Goal: Task Accomplishment & Management: Manage account settings

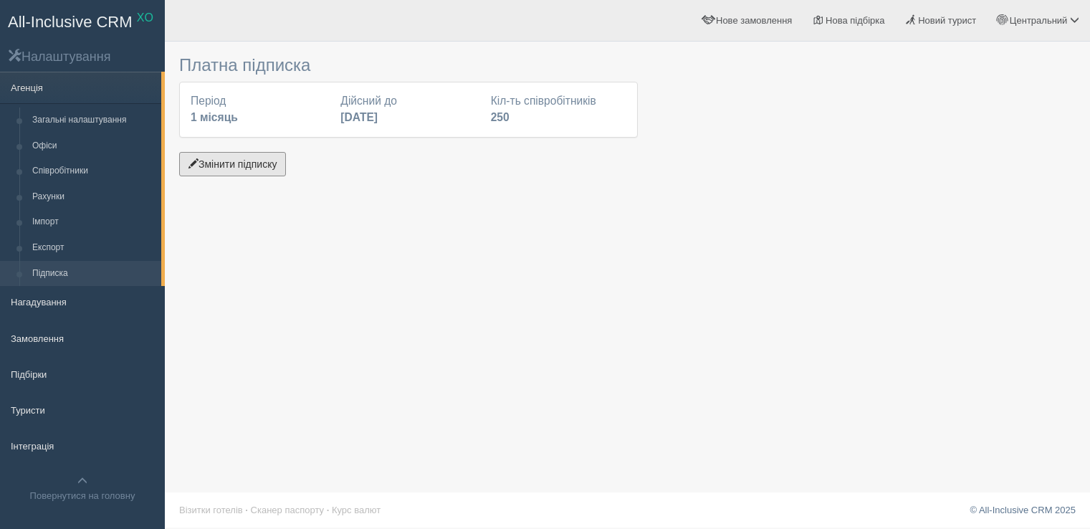
click at [241, 168] on button "Змінити підписку" at bounding box center [232, 164] width 107 height 24
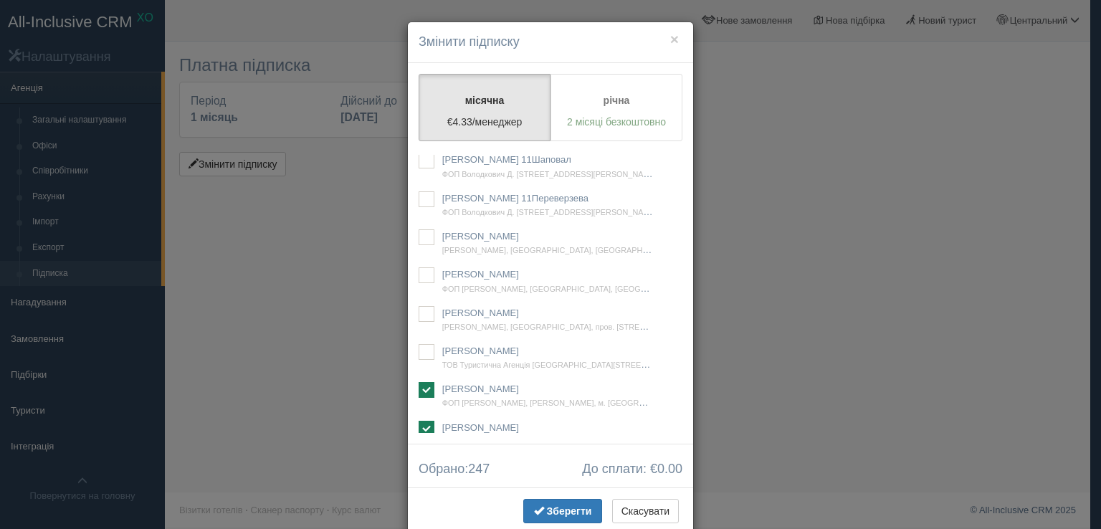
scroll to position [33756, 0]
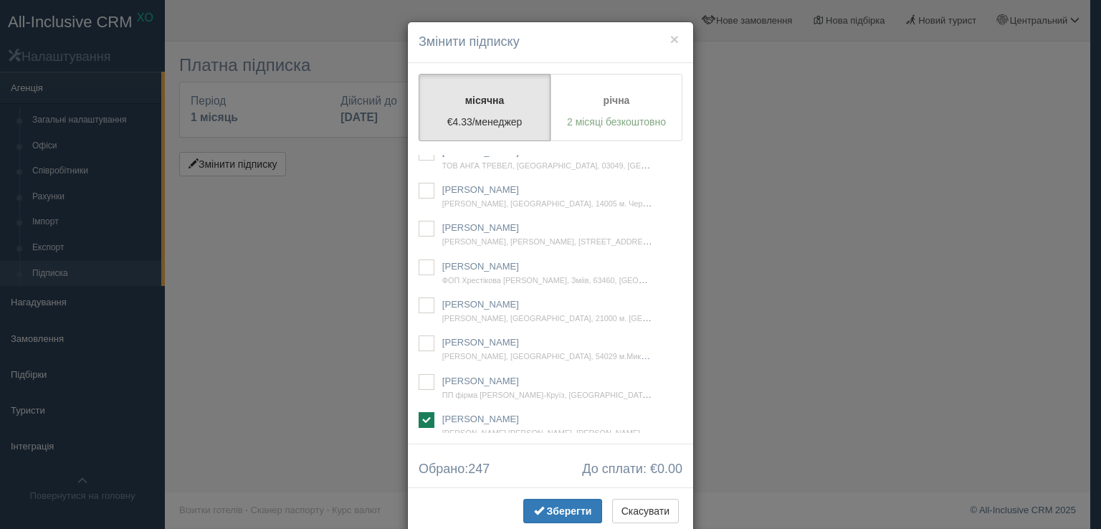
click at [419, 46] on ins at bounding box center [426, 38] width 16 height 16
checkbox input "true"
click at [562, 506] on span "Зберегти" at bounding box center [569, 510] width 45 height 11
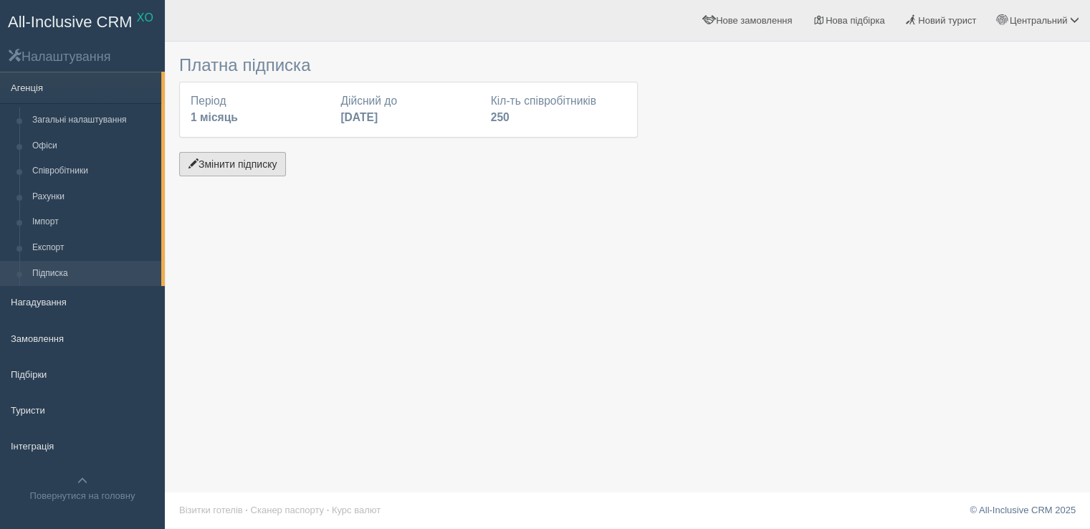
click at [251, 166] on button "Змінити підписку" at bounding box center [232, 164] width 107 height 24
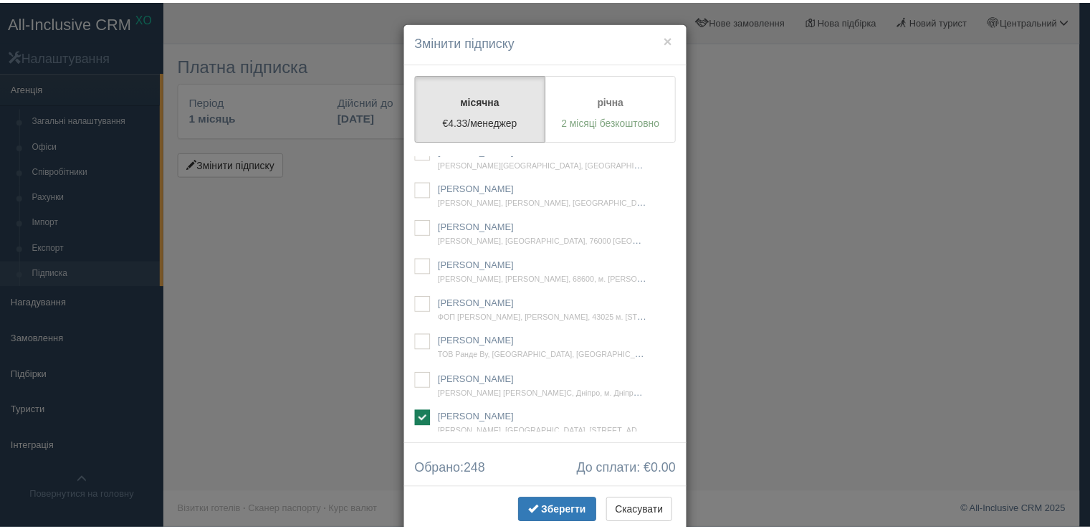
scroll to position [22206, 0]
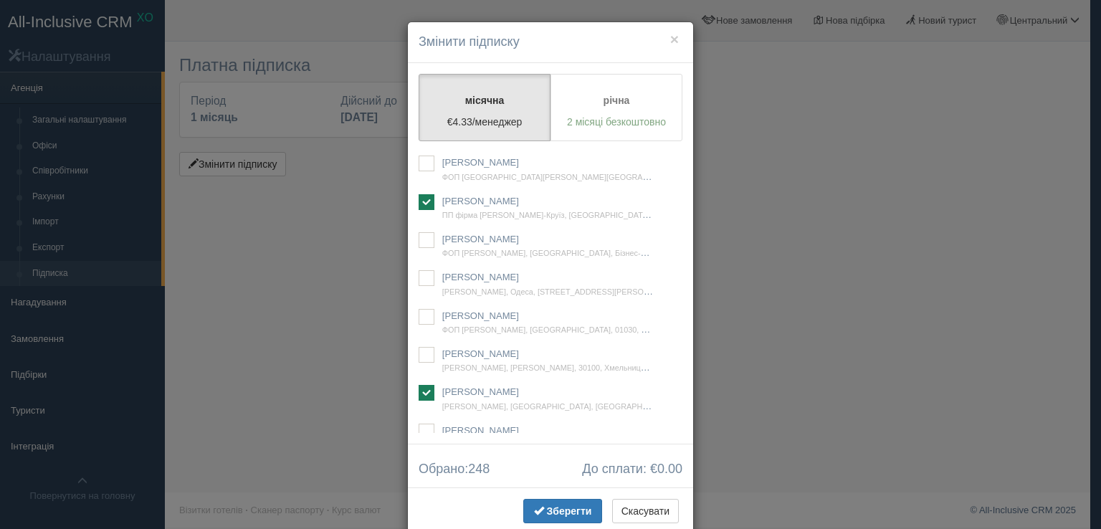
click at [422, 133] on ins at bounding box center [426, 126] width 16 height 16
checkbox input "true"
click at [557, 506] on span "Зберегти" at bounding box center [569, 510] width 45 height 11
